Goal: Task Accomplishment & Management: Use online tool/utility

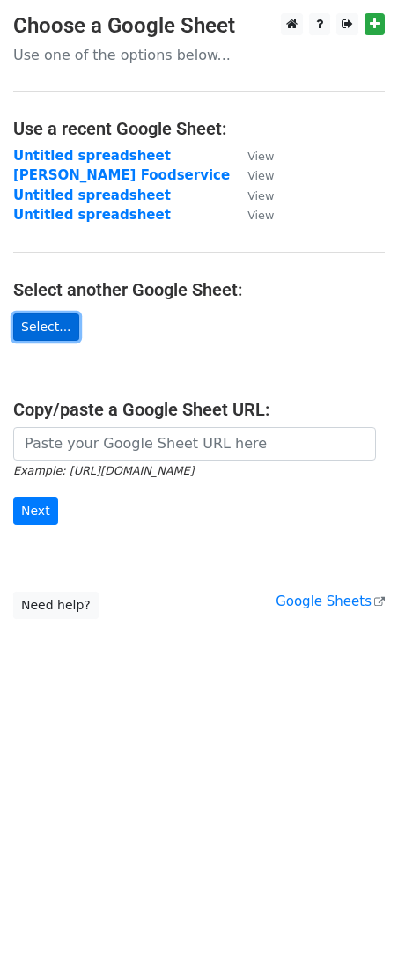
click at [41, 318] on link "Select..." at bounding box center [46, 327] width 66 height 27
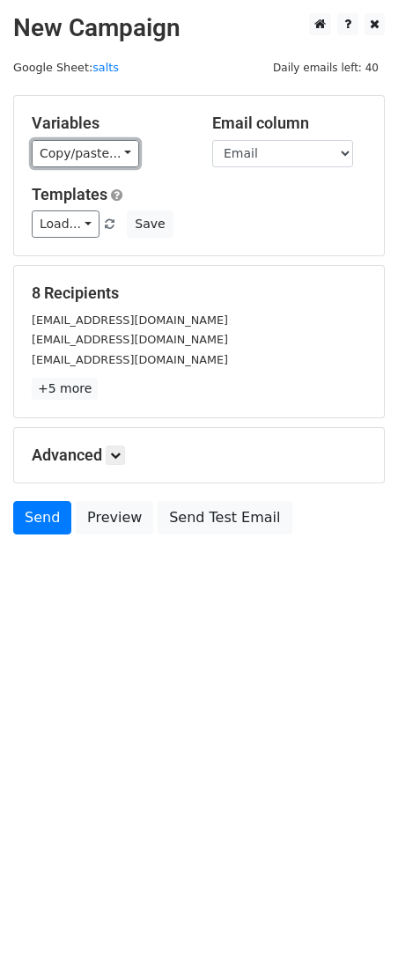
drag, startPoint x: 114, startPoint y: 155, endPoint x: 115, endPoint y: 172, distance: 16.8
click at [114, 155] on link "Copy/paste..." at bounding box center [85, 153] width 107 height 27
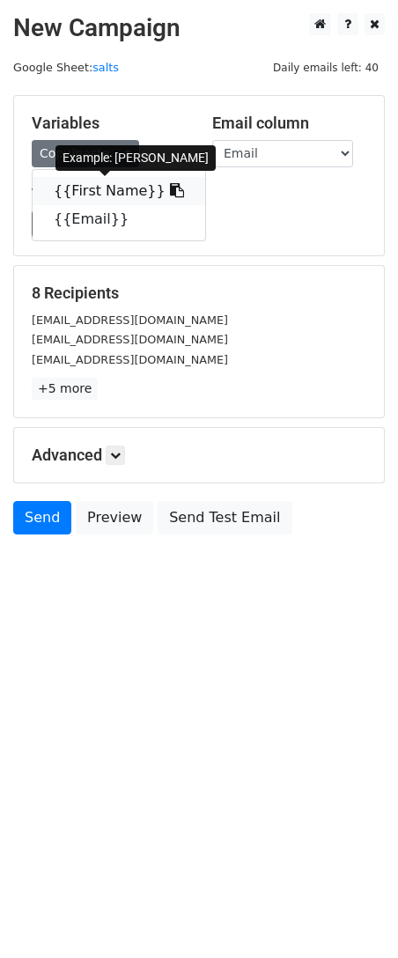
click at [170, 192] on icon at bounding box center [177, 190] width 14 height 14
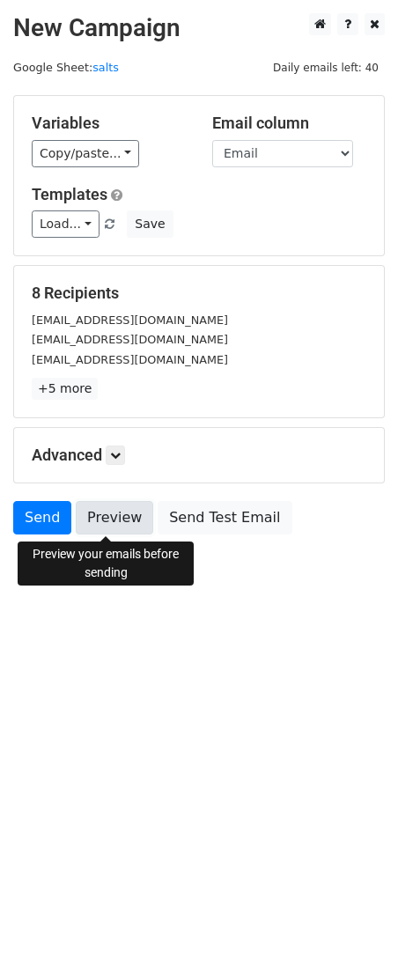
click at [117, 517] on link "Preview" at bounding box center [115, 517] width 78 height 33
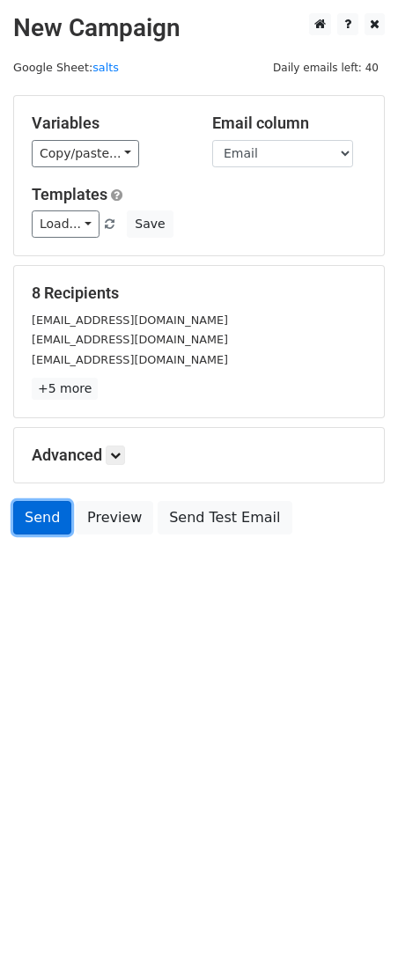
click at [42, 527] on link "Send" at bounding box center [42, 517] width 58 height 33
